Goal: Find specific page/section: Find specific page/section

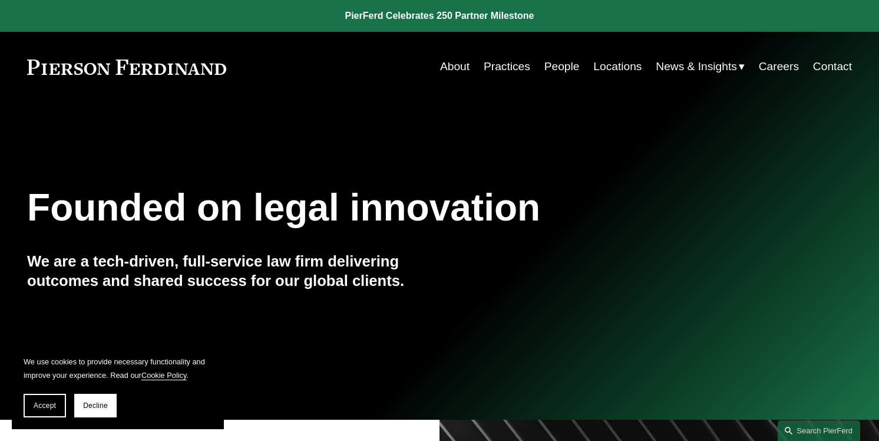
click at [625, 67] on link "Locations" at bounding box center [617, 66] width 48 height 22
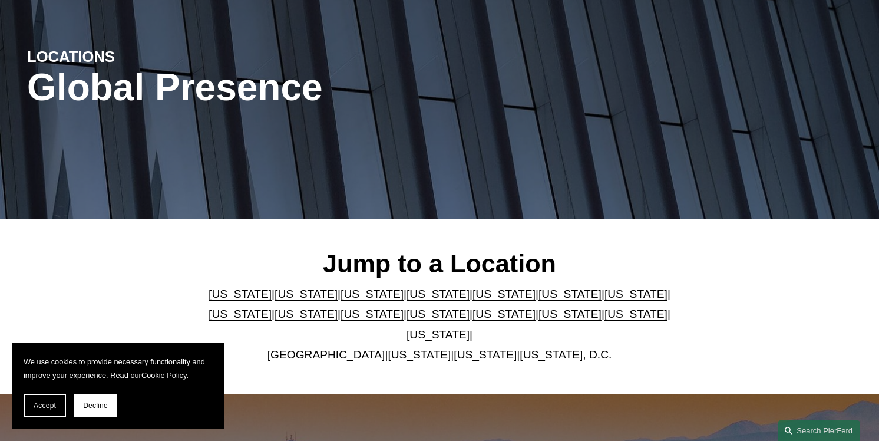
scroll to position [166, 0]
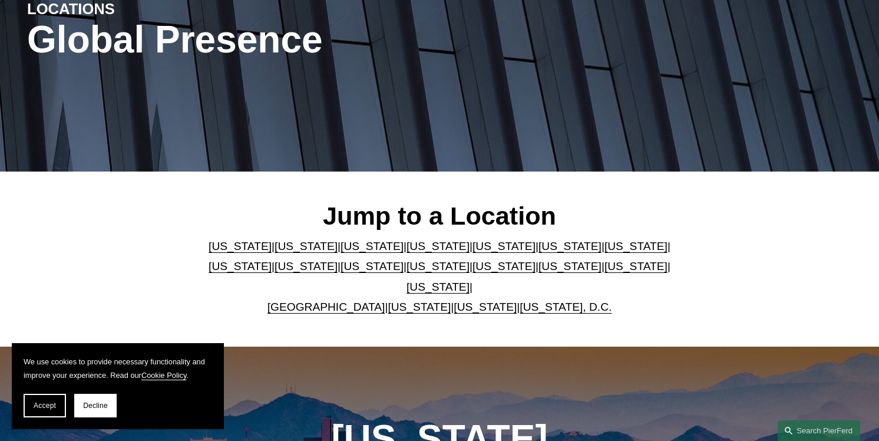
click at [539, 266] on link "[US_STATE]" at bounding box center [570, 266] width 63 height 12
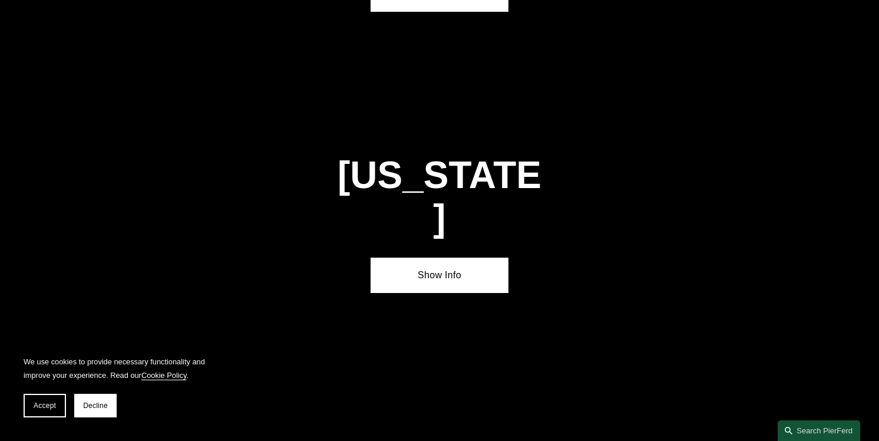
scroll to position [3481, 0]
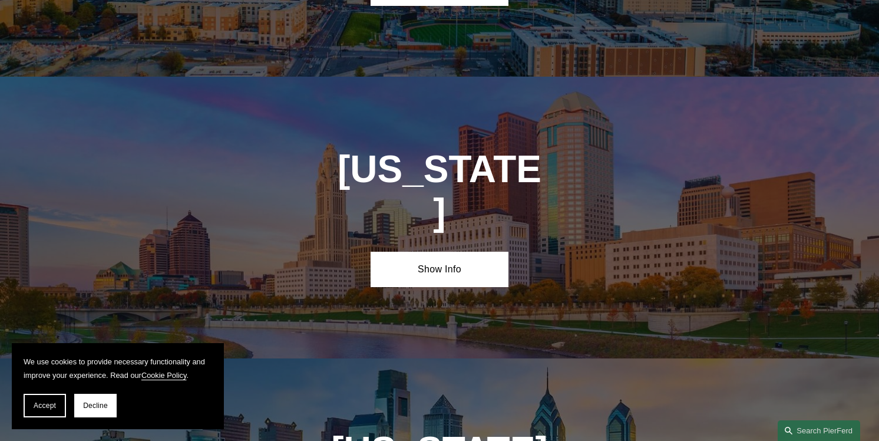
drag, startPoint x: 431, startPoint y: 166, endPoint x: 502, endPoint y: 228, distance: 93.5
click at [431, 252] on link "Show Info" at bounding box center [439, 269] width 137 height 35
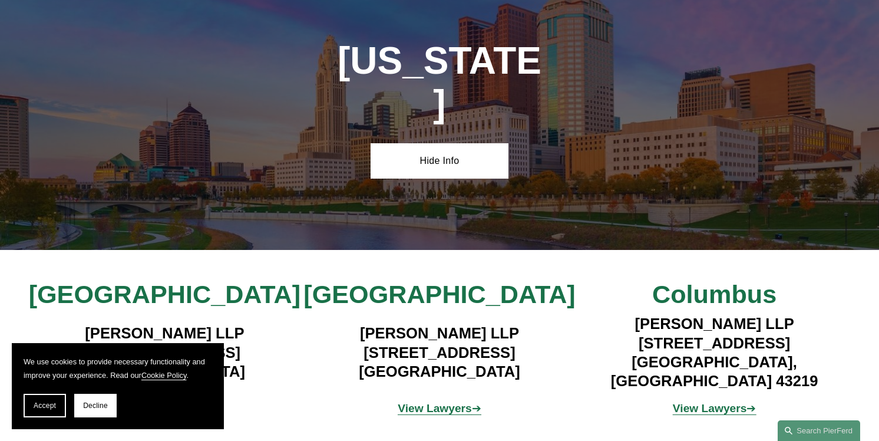
scroll to position [3601, 0]
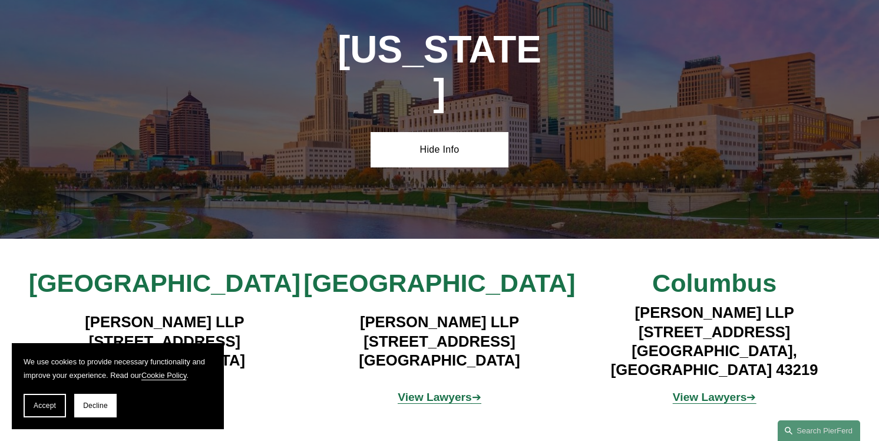
click at [186, 380] on div "View Lawyers ➔" at bounding box center [164, 397] width 275 height 35
click at [186, 391] on strong "View Lawyers" at bounding box center [160, 397] width 74 height 12
click at [472, 391] on span "View Lawyers ➔" at bounding box center [440, 397] width 84 height 12
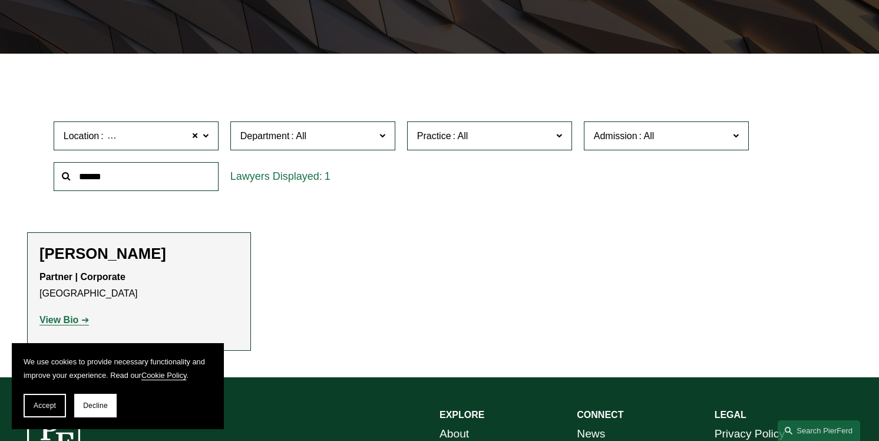
scroll to position [287, 0]
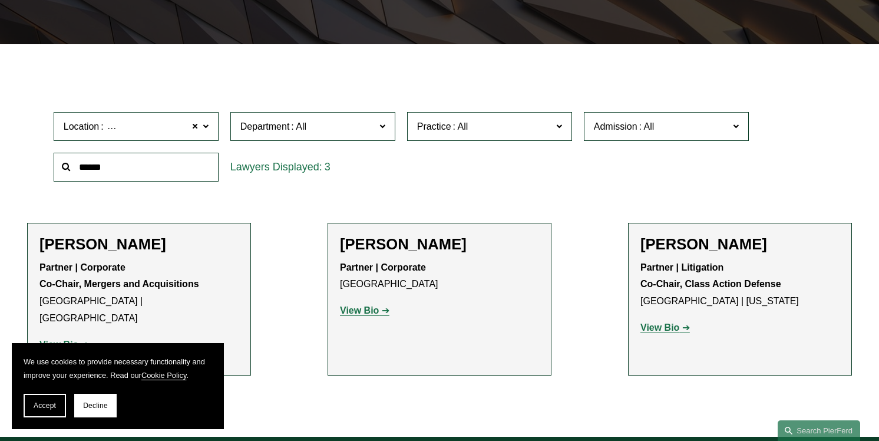
scroll to position [298, 0]
